Goal: Find specific page/section: Find specific page/section

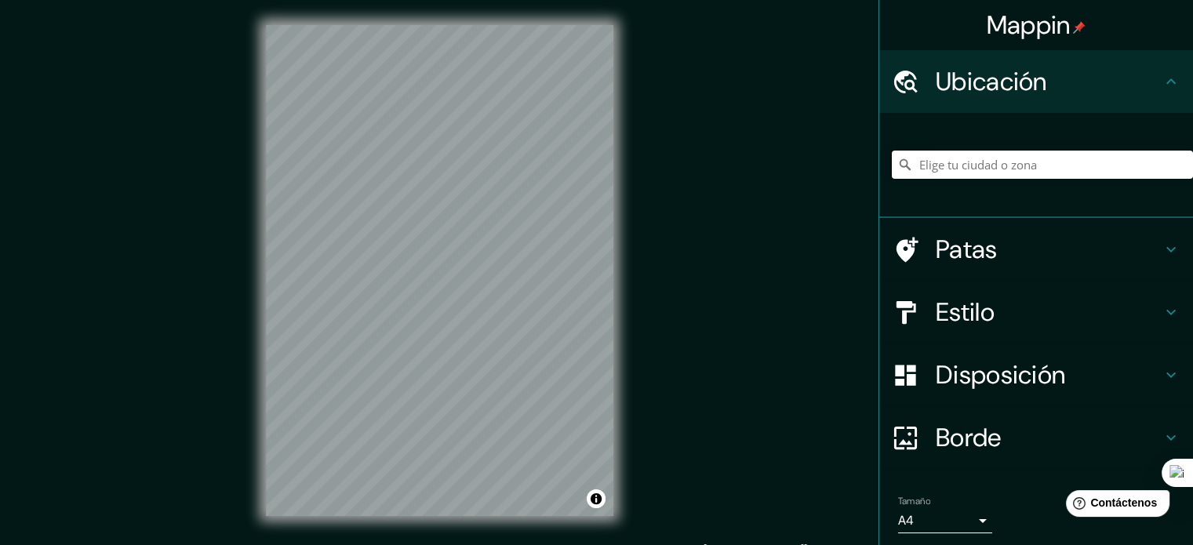
click at [987, 161] on input "Elige tu ciudad o zona" at bounding box center [1042, 165] width 301 height 28
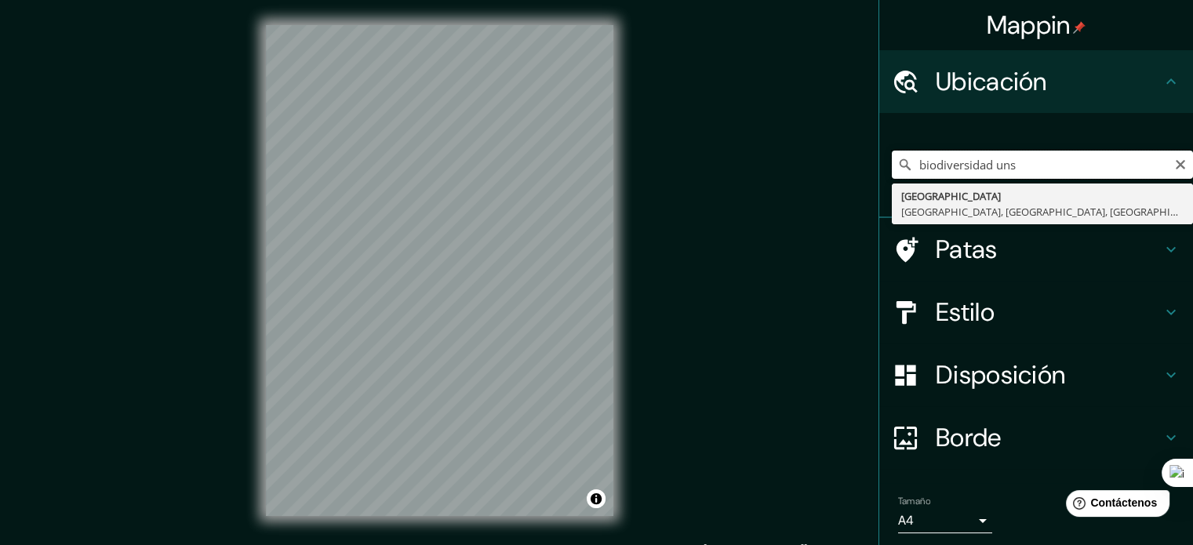
type input "biodiversidad uns"
click at [979, 169] on input "biodiversidad uns" at bounding box center [1042, 165] width 301 height 28
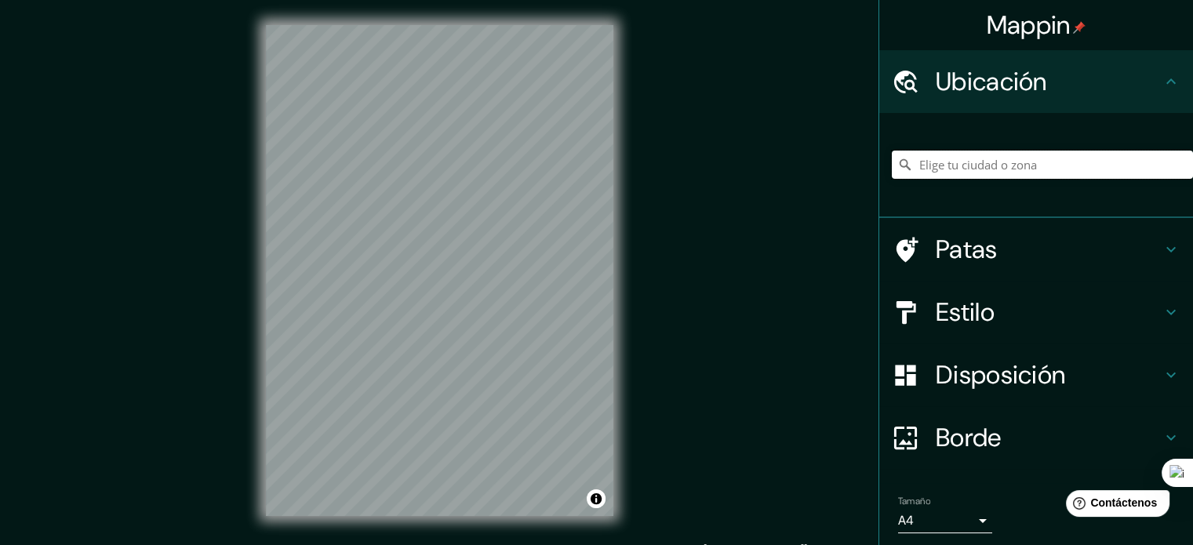
paste input "[GEOGRAPHIC_DATA]"
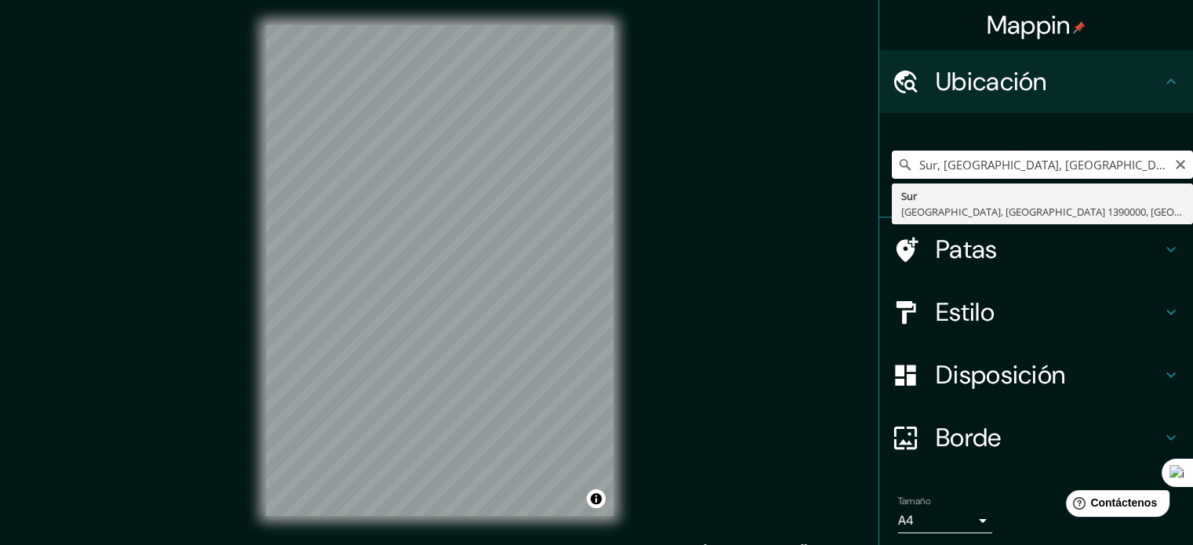
click at [1004, 169] on input "Sur, [GEOGRAPHIC_DATA], [GEOGRAPHIC_DATA] 1390000, [GEOGRAPHIC_DATA]" at bounding box center [1042, 165] width 301 height 28
paste input "-6.457223725032888, -76.28704036067316"
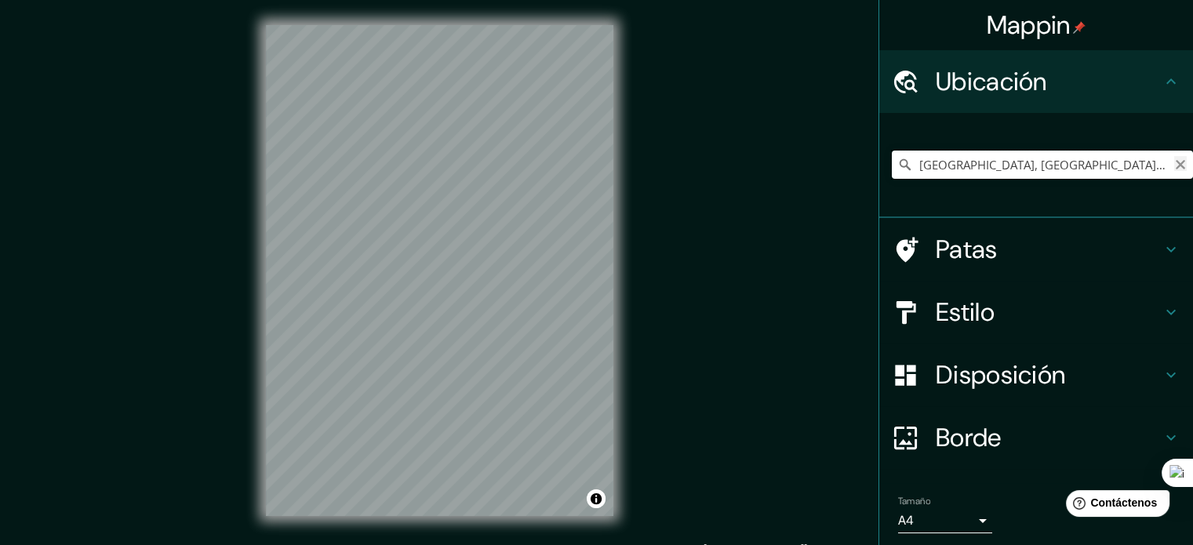
type input "[GEOGRAPHIC_DATA], [GEOGRAPHIC_DATA], [GEOGRAPHIC_DATA] 1390000, [GEOGRAPHIC_DA…"
click at [1174, 170] on icon "Claro" at bounding box center [1180, 164] width 13 height 13
click at [948, 166] on input "Tarapoto, [GEOGRAPHIC_DATA], [GEOGRAPHIC_DATA]" at bounding box center [1042, 165] width 301 height 28
click at [949, 165] on input "Tarapoto, [GEOGRAPHIC_DATA], [GEOGRAPHIC_DATA]" at bounding box center [1042, 165] width 301 height 28
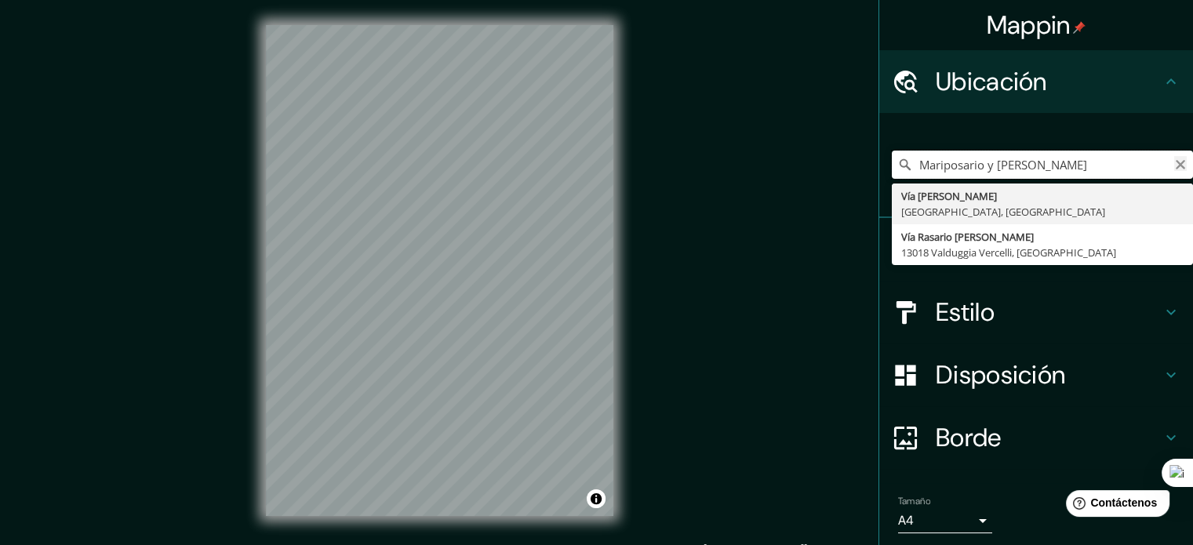
type input "Mariposario y [PERSON_NAME]"
drag, startPoint x: 1166, startPoint y: 166, endPoint x: 1101, endPoint y: 61, distance: 123.6
click at [1175, 166] on icon "Claro" at bounding box center [1179, 164] width 9 height 9
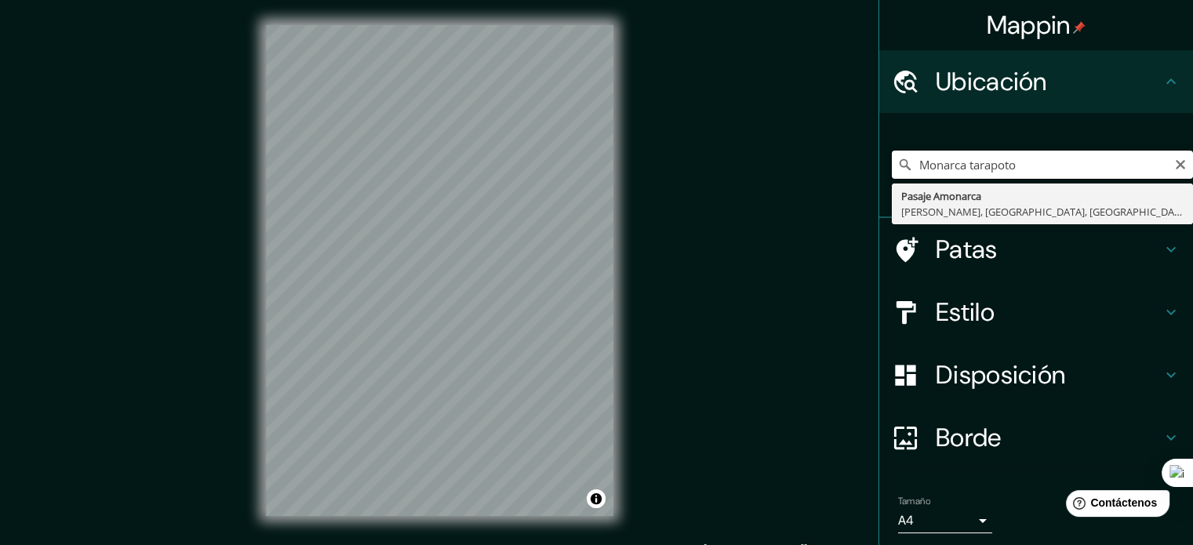
type input "Monarca tarapoto"
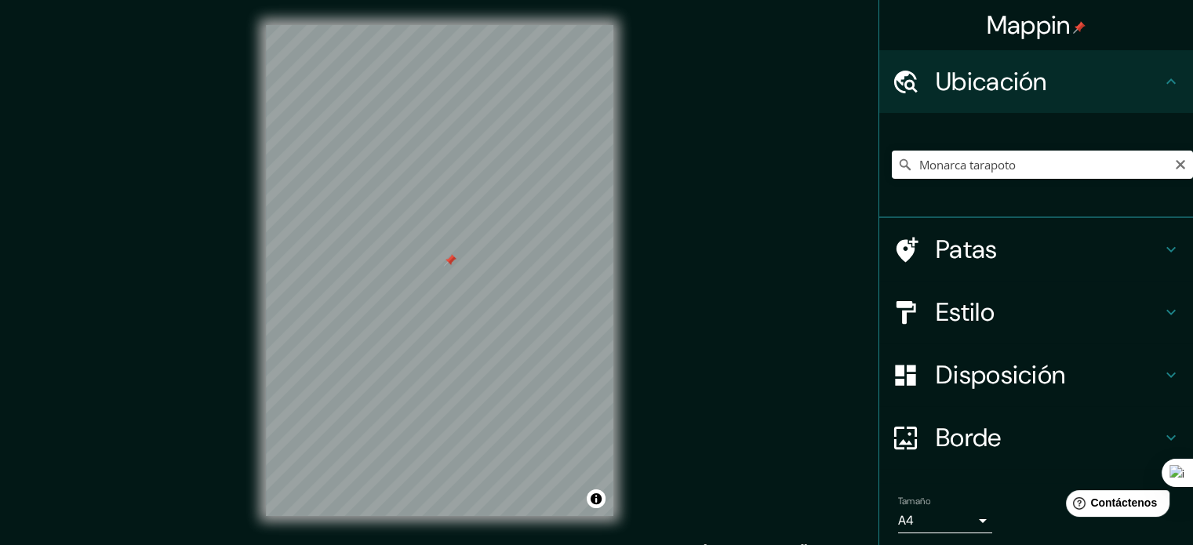
click at [445, 266] on div at bounding box center [450, 260] width 13 height 13
click at [961, 365] on font "Disposición" at bounding box center [999, 374] width 129 height 33
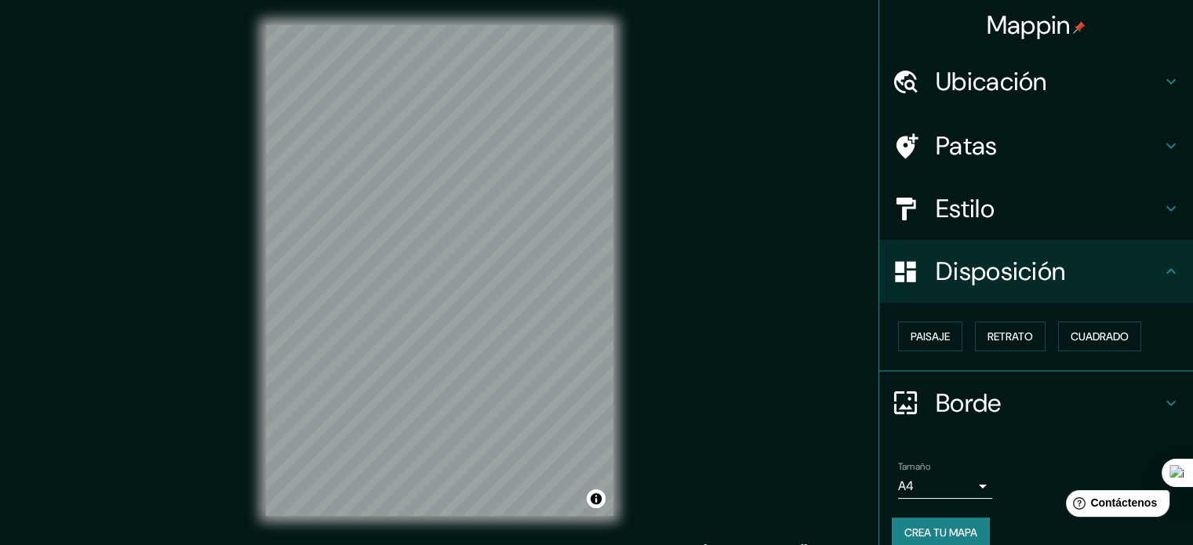
click at [960, 194] on font "Estilo" at bounding box center [964, 208] width 59 height 33
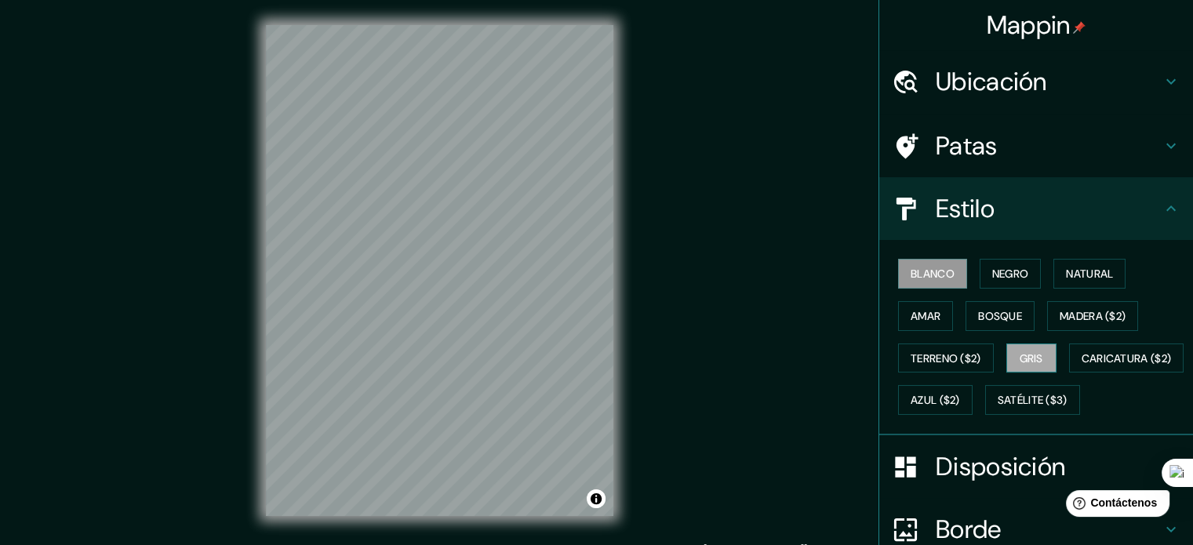
click at [1026, 359] on font "Gris" at bounding box center [1031, 358] width 24 height 14
click at [941, 280] on font "Blanco" at bounding box center [932, 273] width 44 height 20
click at [994, 275] on font "Negro" at bounding box center [1010, 274] width 37 height 14
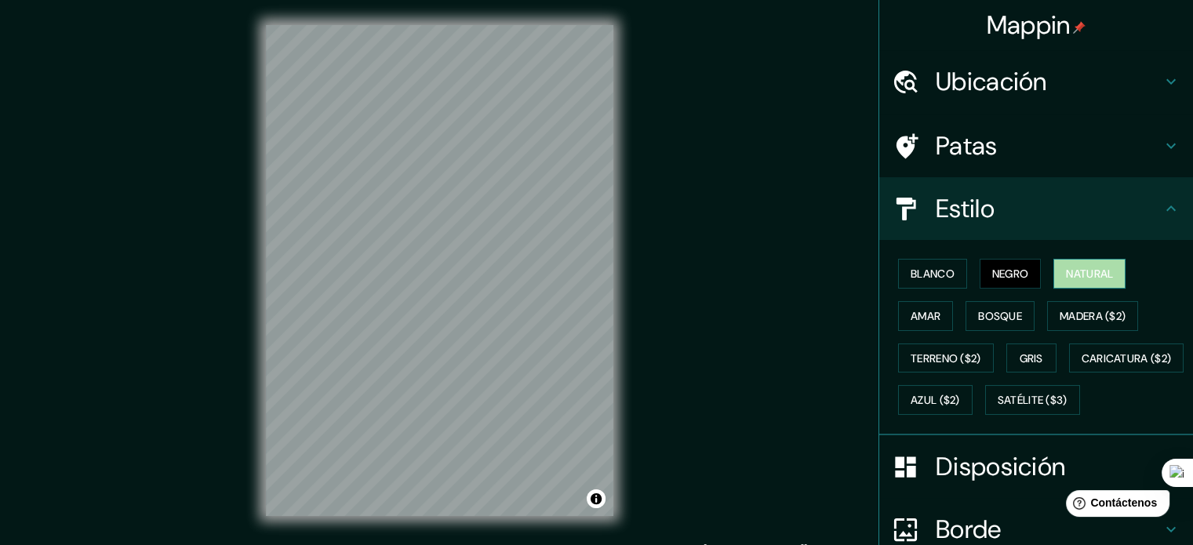
click at [1084, 273] on font "Natural" at bounding box center [1089, 274] width 47 height 14
click at [988, 314] on font "Bosque" at bounding box center [1000, 316] width 44 height 14
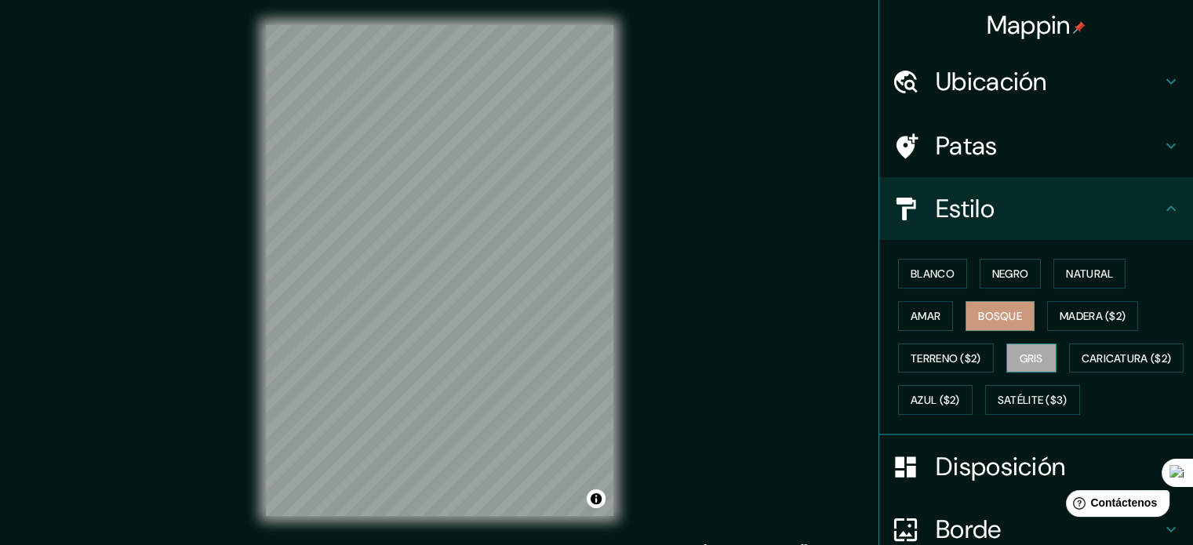
click at [1021, 345] on button "Gris" at bounding box center [1031, 358] width 50 height 30
click at [918, 312] on font "Amar" at bounding box center [925, 316] width 30 height 14
click at [980, 312] on font "Bosque" at bounding box center [1000, 316] width 44 height 14
click at [931, 281] on font "Blanco" at bounding box center [932, 273] width 44 height 20
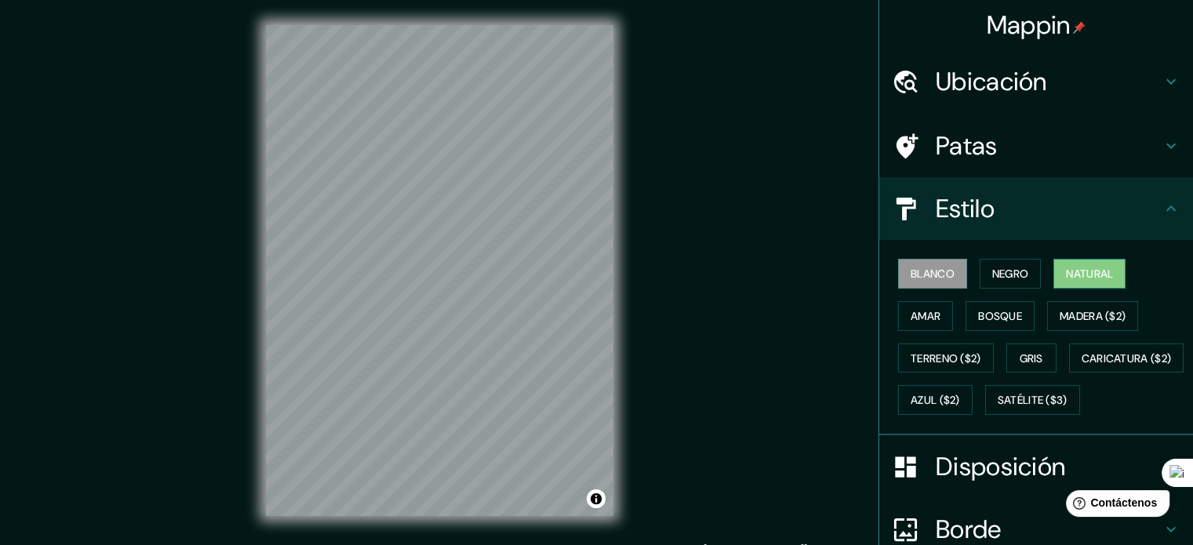
click at [1067, 274] on font "Natural" at bounding box center [1089, 274] width 47 height 14
click at [802, 356] on div "Mappin Ubicación Monarca tarapoto Pasaje [PERSON_NAME], [GEOGRAPHIC_DATA], [GEO…" at bounding box center [596, 283] width 1193 height 566
click at [1015, 313] on button "Bosque" at bounding box center [999, 316] width 69 height 30
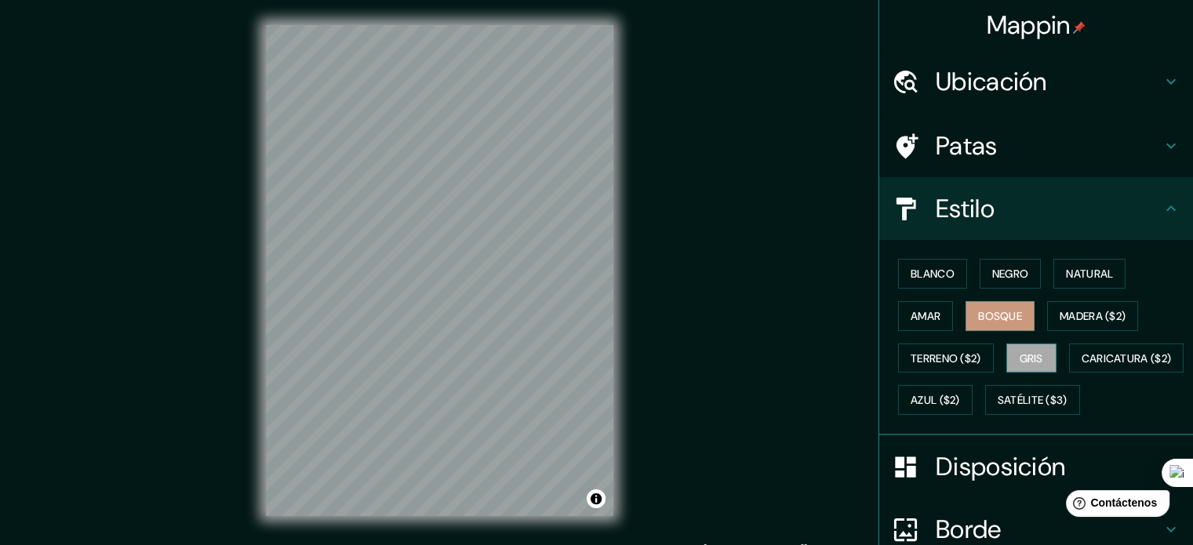
click at [1034, 355] on font "Gris" at bounding box center [1031, 358] width 24 height 14
click at [1073, 269] on font "Natural" at bounding box center [1089, 274] width 47 height 14
